Goal: Task Accomplishment & Management: Manage account settings

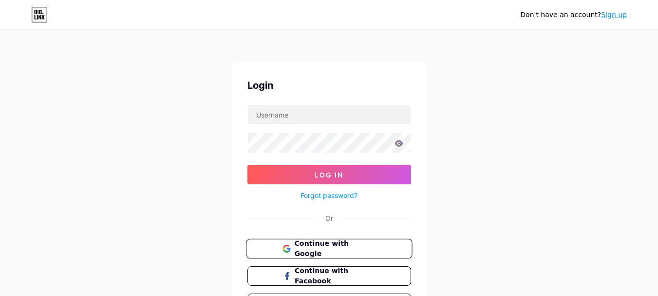
click at [299, 246] on span "Continue with Google" at bounding box center [334, 248] width 81 height 21
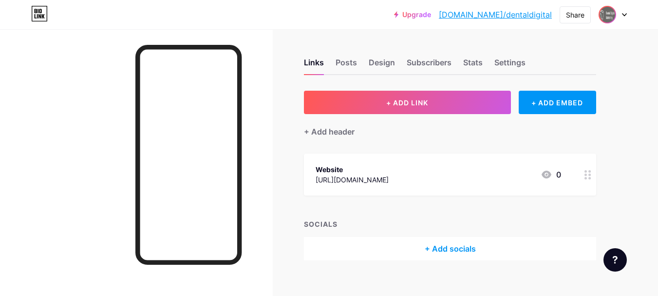
click at [602, 21] on span at bounding box center [608, 15] width 16 height 16
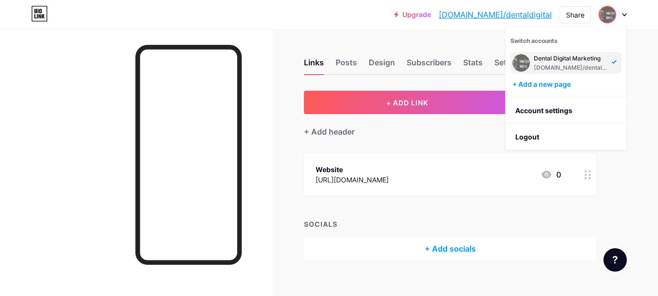
click at [553, 57] on div "Dental Digital Marketing" at bounding box center [571, 59] width 75 height 8
